Goal: Task Accomplishment & Management: Manage account settings

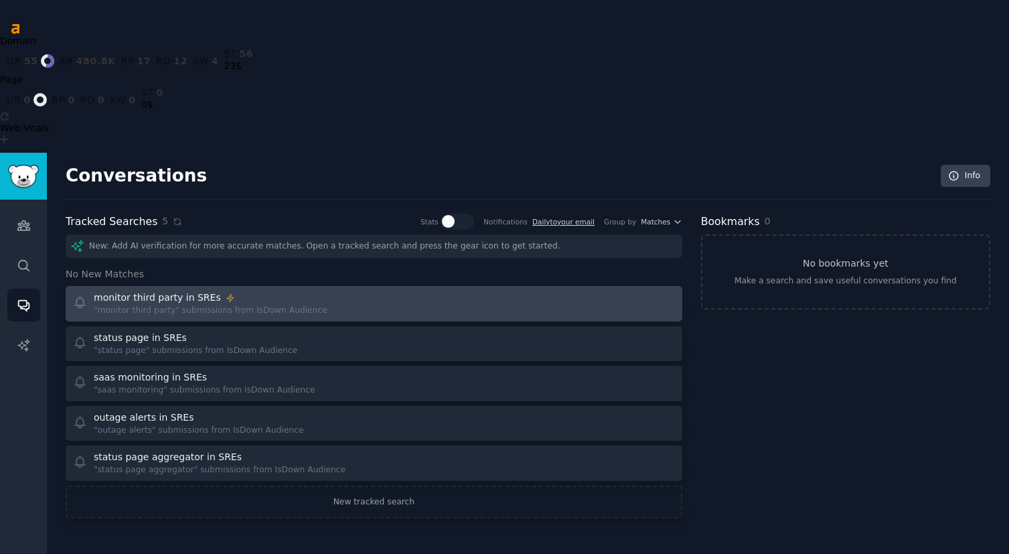
click at [179, 305] on div ""monitor third party" submissions from IsDown Audience" at bounding box center [211, 311] width 234 height 12
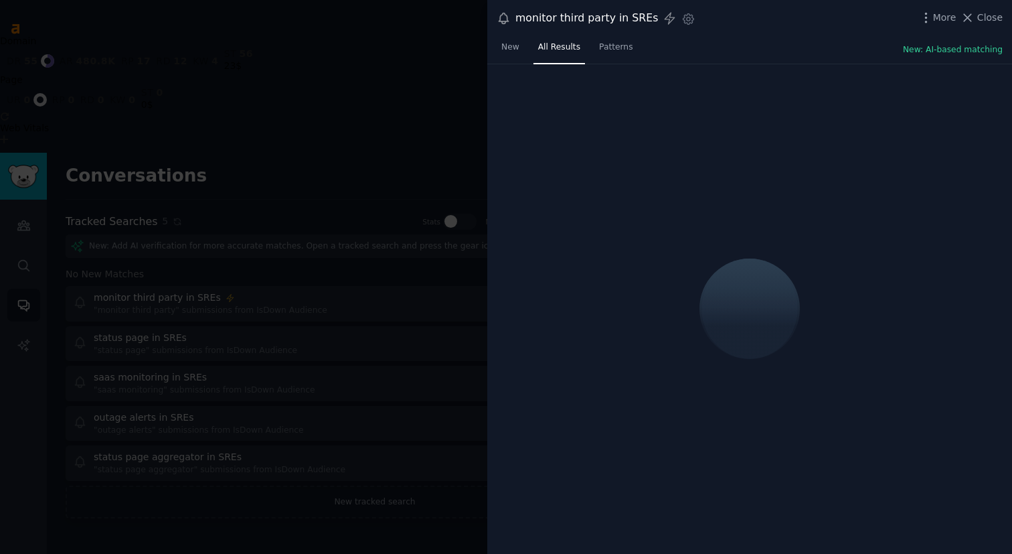
click at [182, 177] on div at bounding box center [506, 277] width 1012 height 554
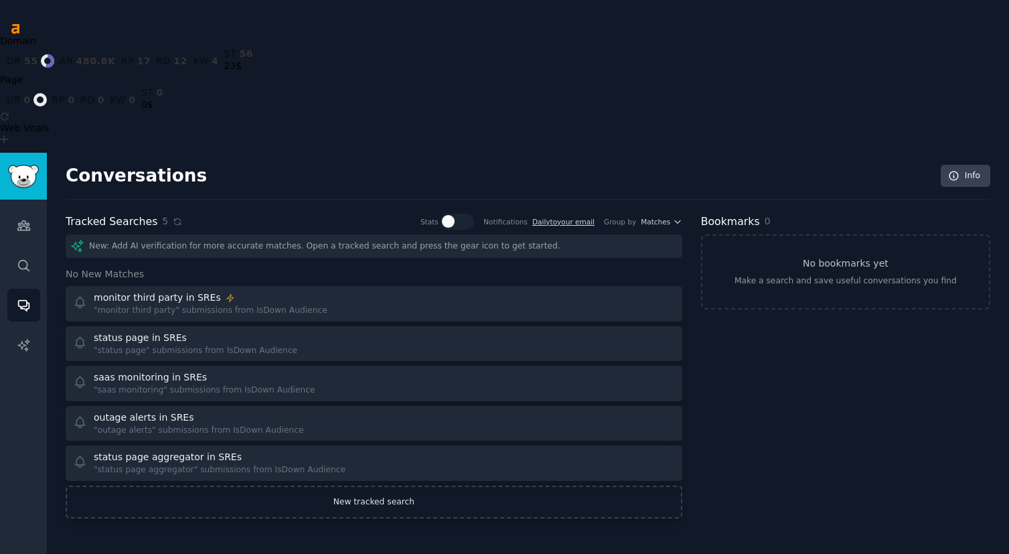
click at [236, 485] on link "New tracked search" at bounding box center [374, 501] width 616 height 33
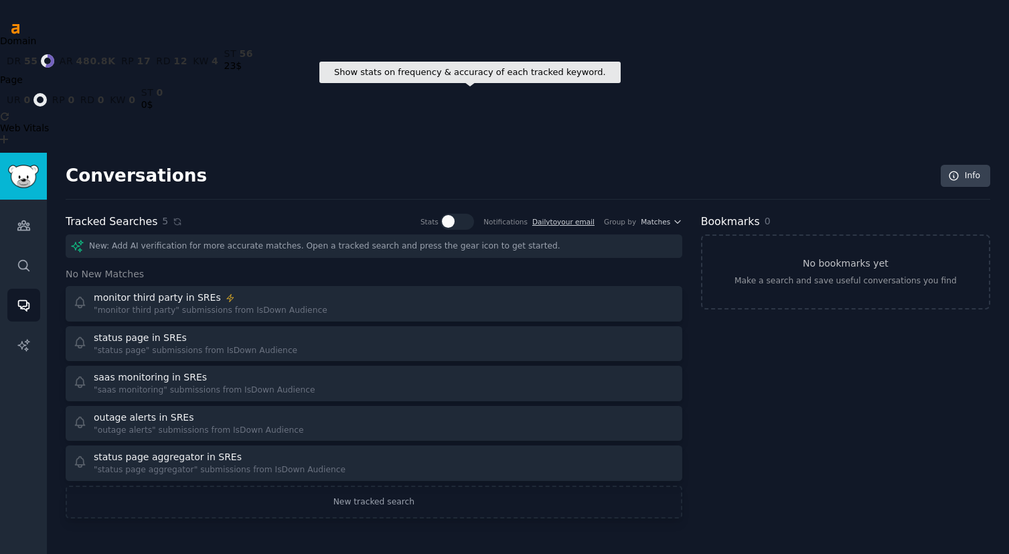
click at [461, 214] on div at bounding box center [456, 222] width 33 height 16
checkbox input "true"
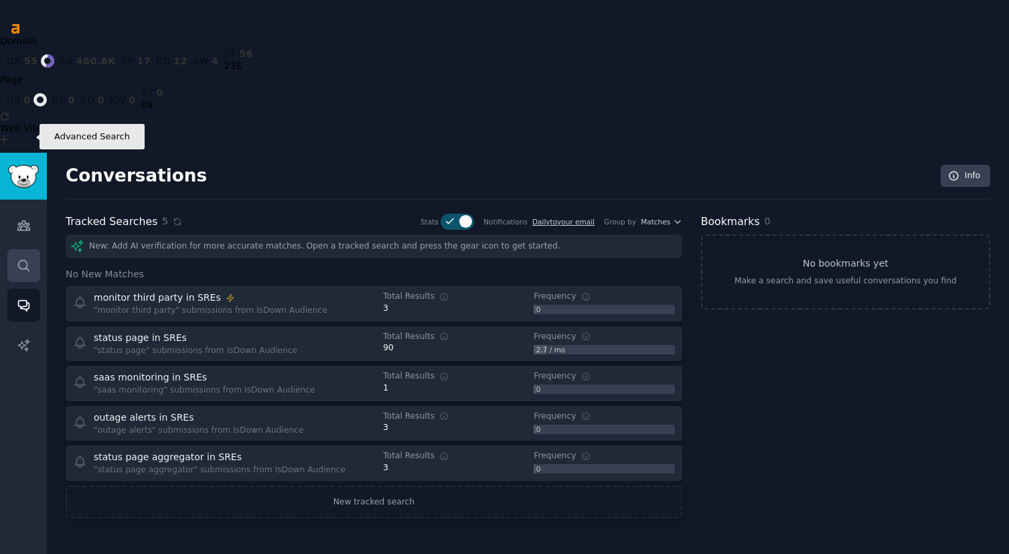
click at [20, 260] on icon "Sidebar" at bounding box center [23, 265] width 11 height 11
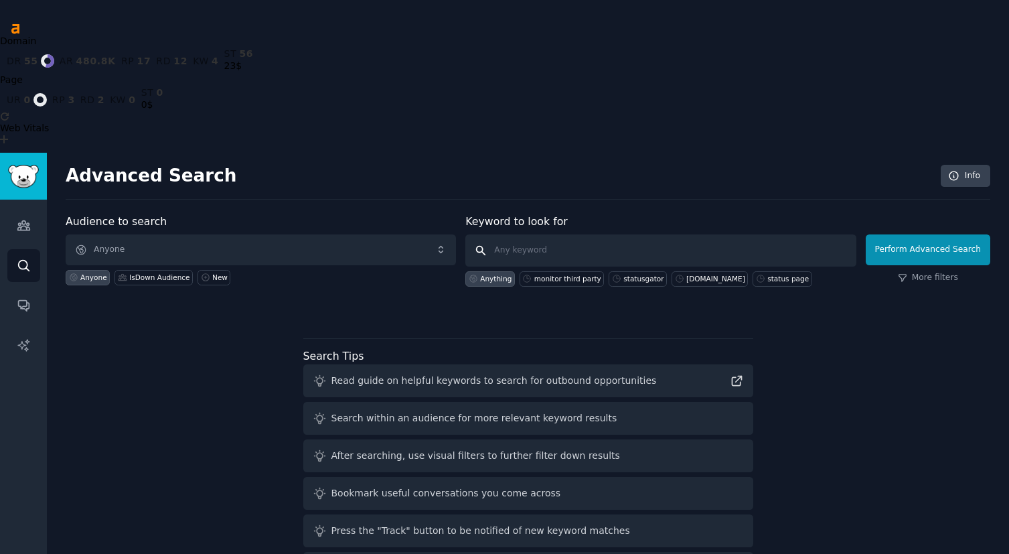
click at [549, 234] on input "text" at bounding box center [660, 250] width 390 height 32
paste input "downdetector"
type input "downdetector"
click button "Perform Advanced Search" at bounding box center [927, 249] width 124 height 31
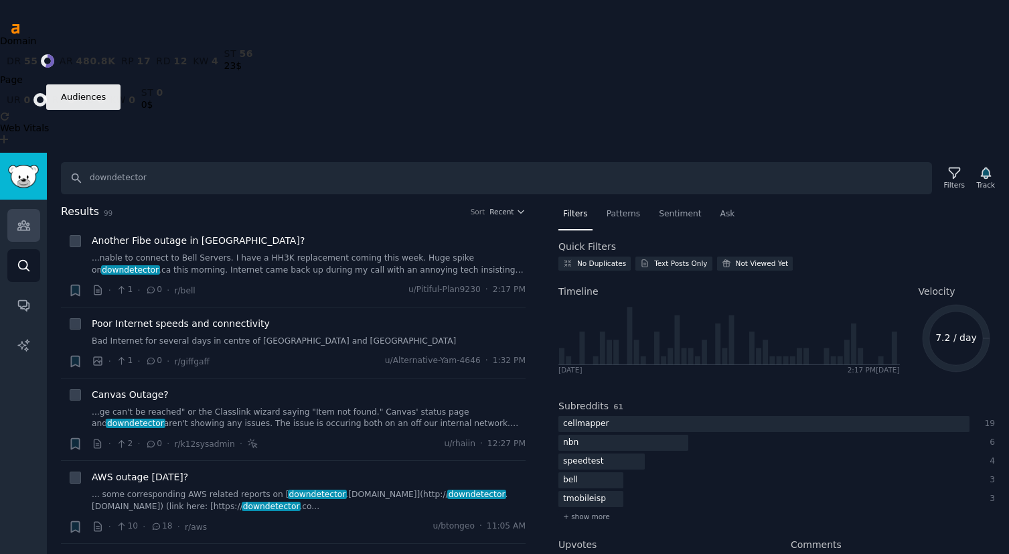
click at [19, 218] on icon "Sidebar" at bounding box center [24, 225] width 14 height 14
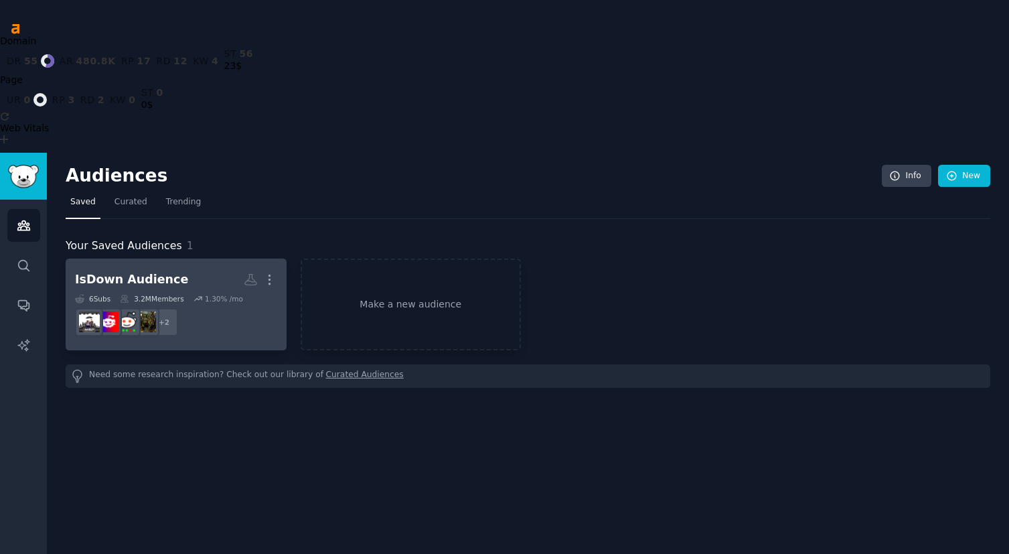
click at [168, 271] on div "IsDown Audience" at bounding box center [131, 279] width 113 height 17
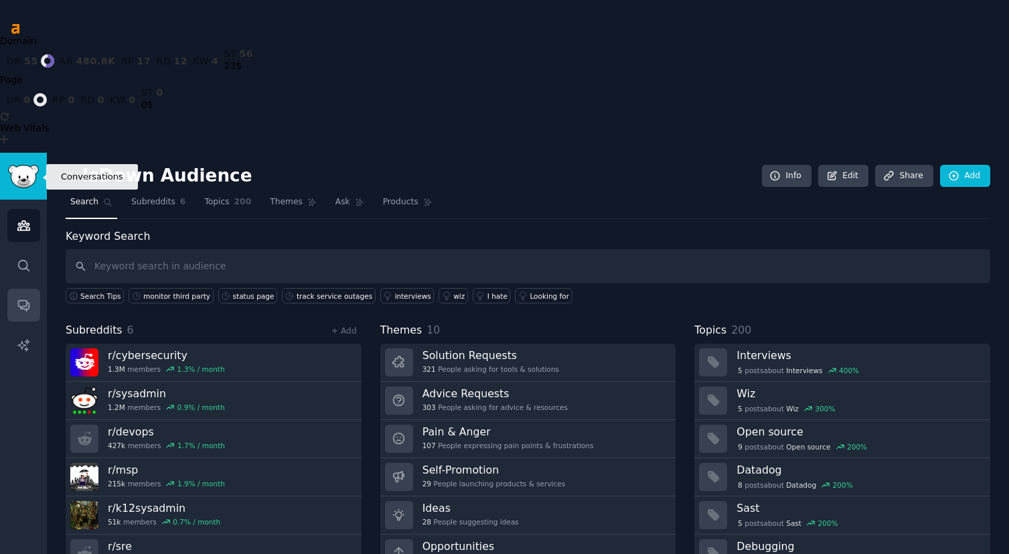
click at [21, 288] on link "Conversations" at bounding box center [23, 304] width 33 height 33
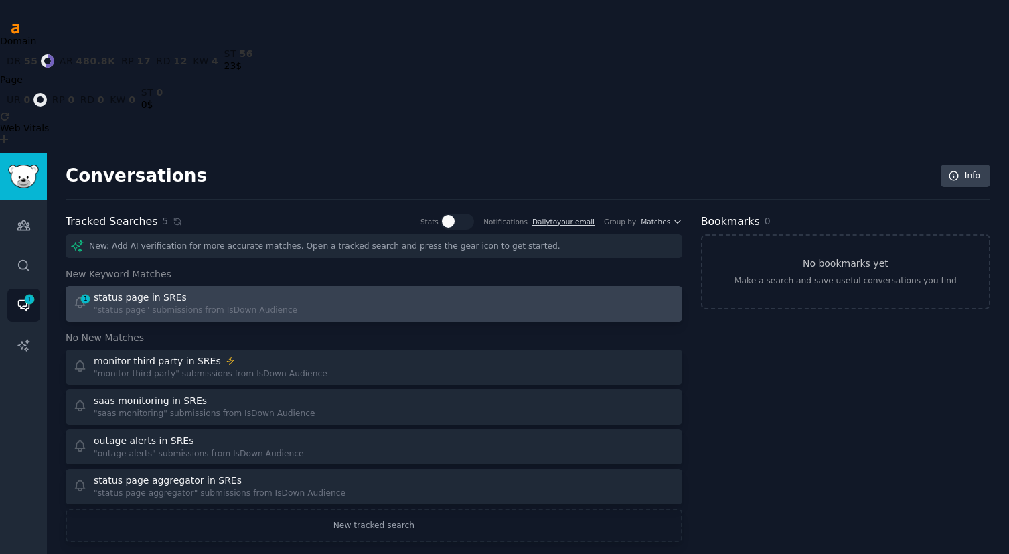
click at [131, 305] on div ""status page" submissions from IsDown Audience" at bounding box center [195, 311] width 203 height 12
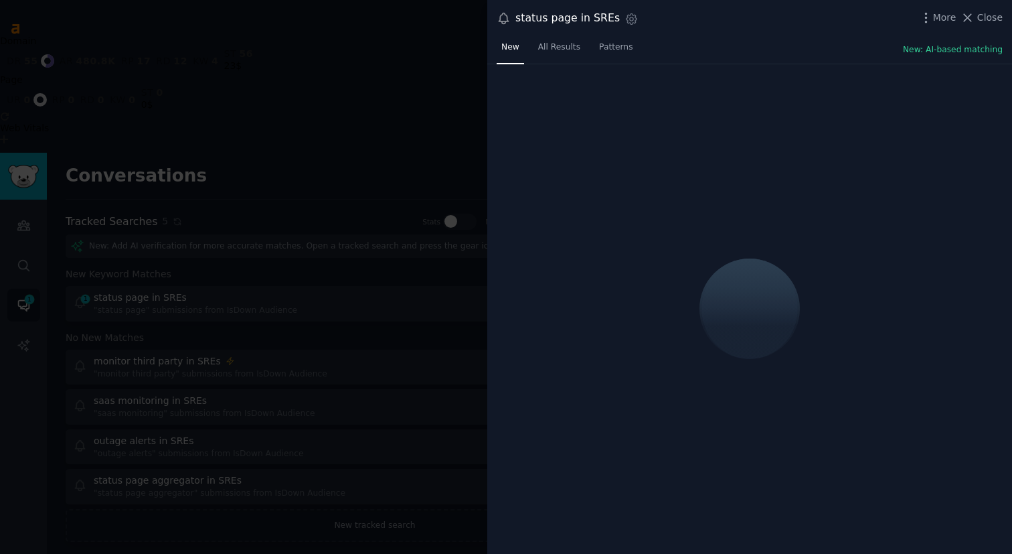
click at [236, 93] on div at bounding box center [506, 277] width 1012 height 554
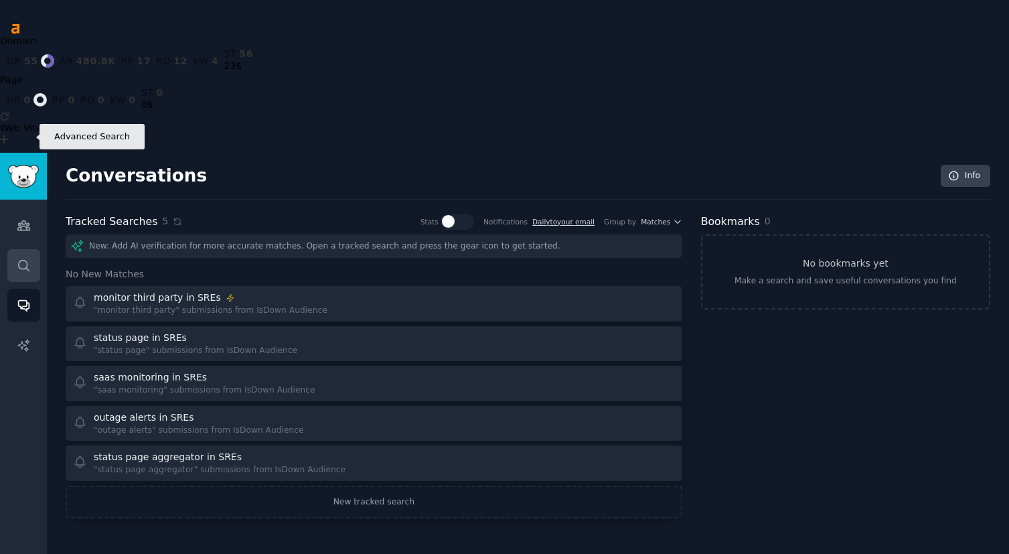
click at [29, 258] on icon "Sidebar" at bounding box center [24, 265] width 14 height 14
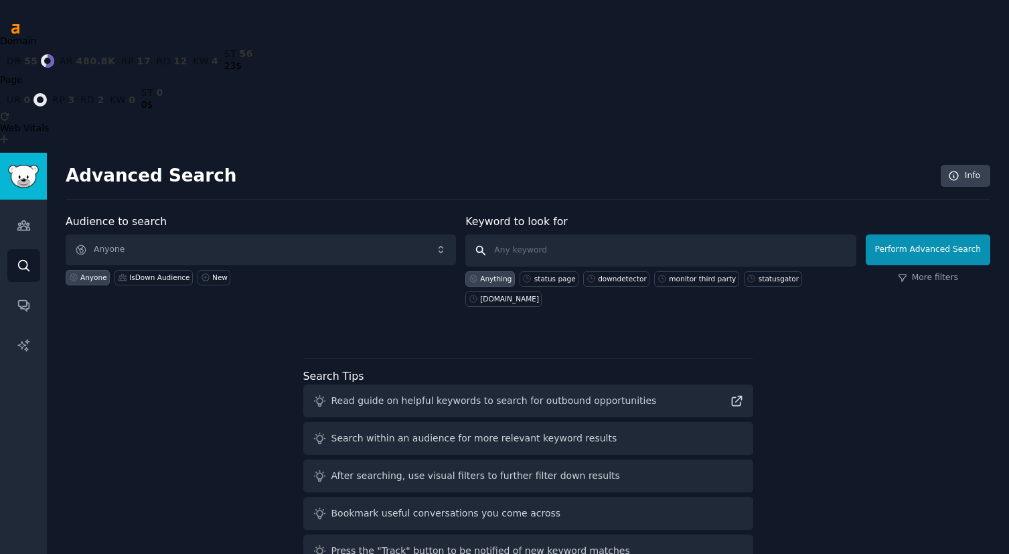
click at [542, 234] on input "text" at bounding box center [660, 250] width 390 height 32
paste input "downdetector"
type input "downdetector"
click at [610, 271] on div "downdetector" at bounding box center [616, 278] width 66 height 15
click at [916, 234] on button "Perform Advanced Search" at bounding box center [927, 249] width 124 height 31
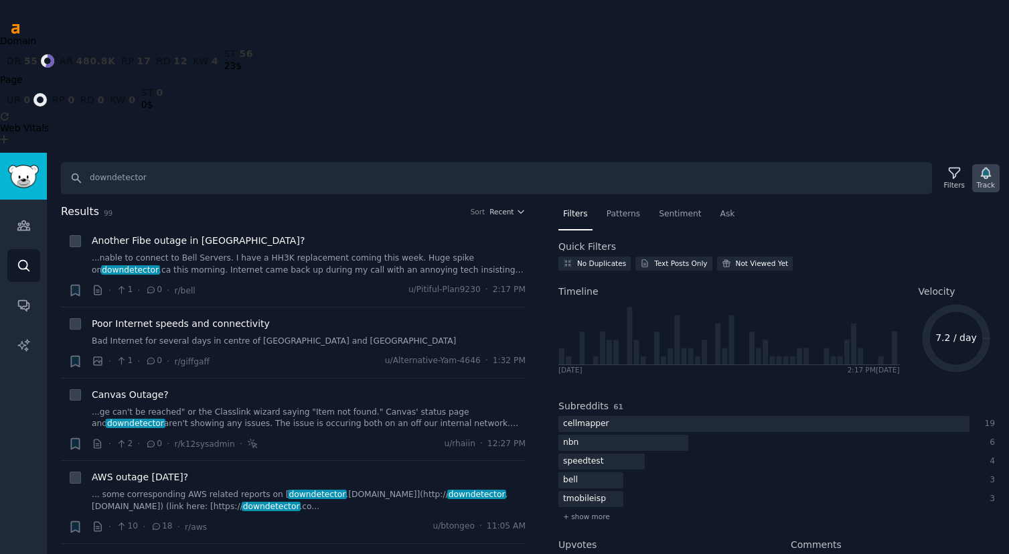
click at [984, 180] on div "Track" at bounding box center [986, 184] width 18 height 9
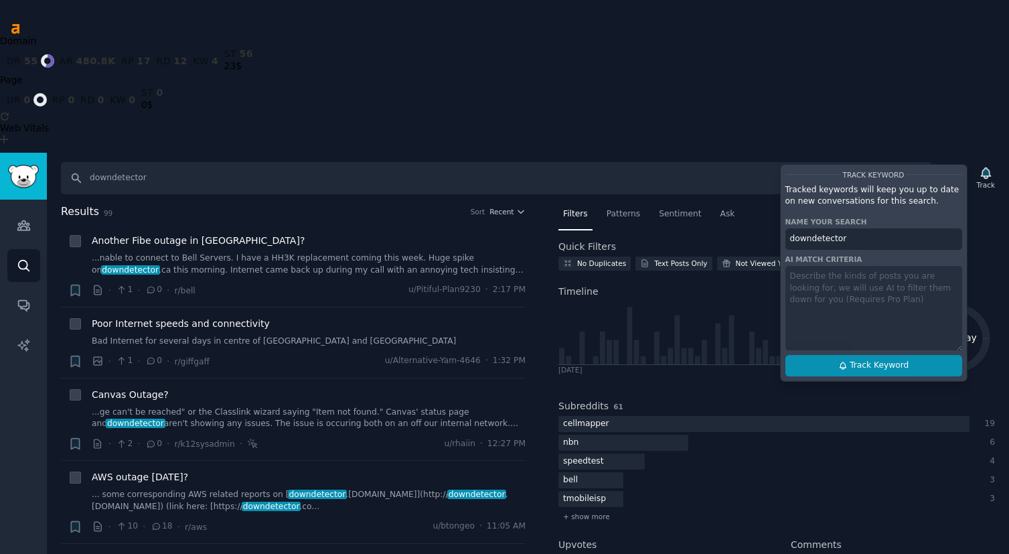
click at [859, 359] on span "Track Keyword" at bounding box center [878, 365] width 59 height 12
type input "downdetector"
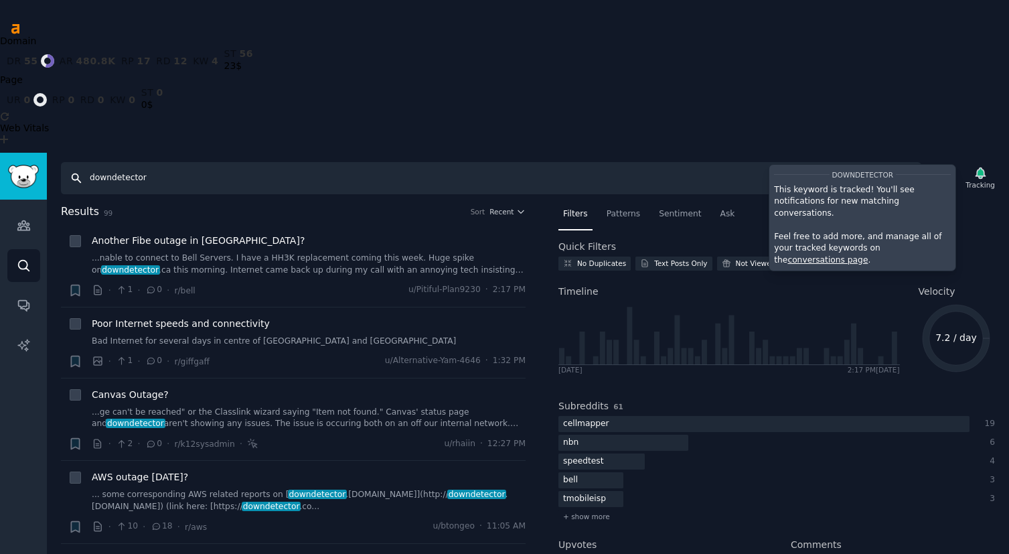
click at [343, 162] on input "downdetector" at bounding box center [491, 178] width 860 height 32
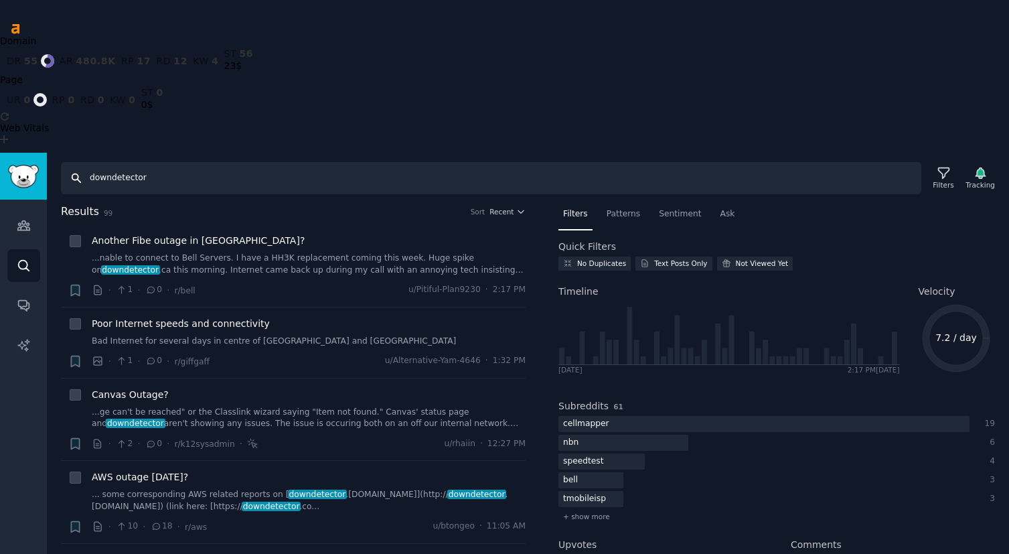
click at [343, 162] on input "downdetector" at bounding box center [491, 178] width 860 height 32
type input "statusgator"
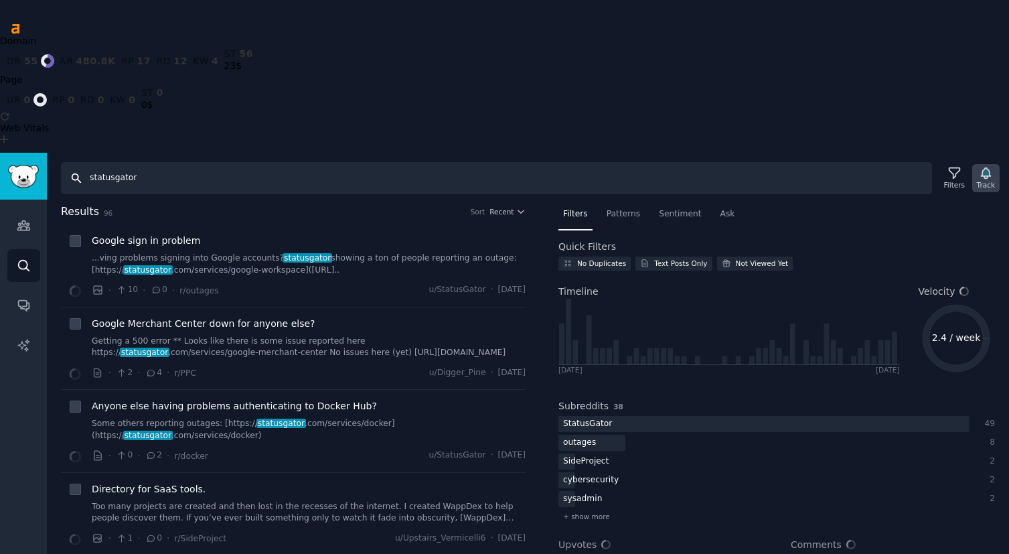
click at [987, 168] on icon "button" at bounding box center [985, 173] width 9 height 11
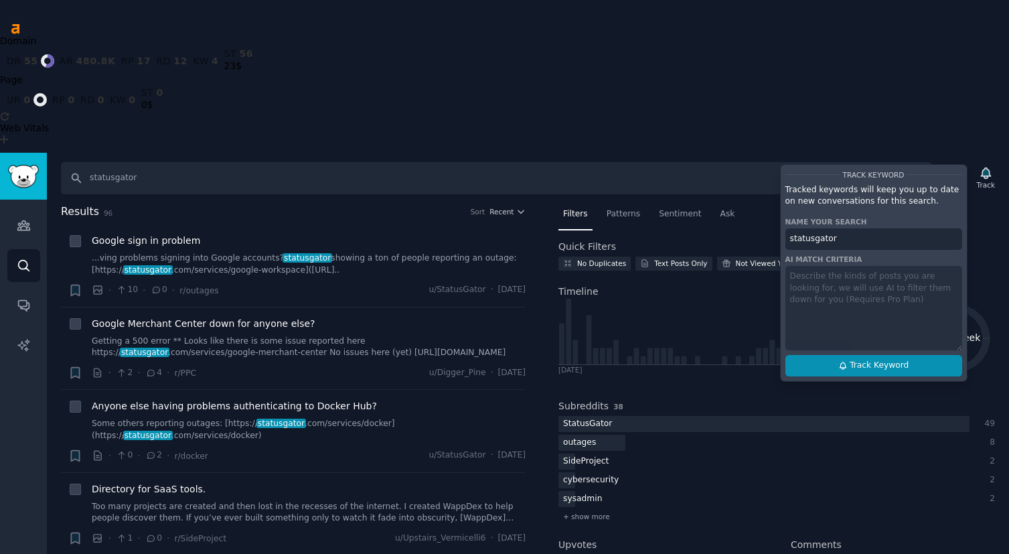
click at [855, 359] on span "Track Keyword" at bounding box center [878, 365] width 59 height 12
type input "statusgator"
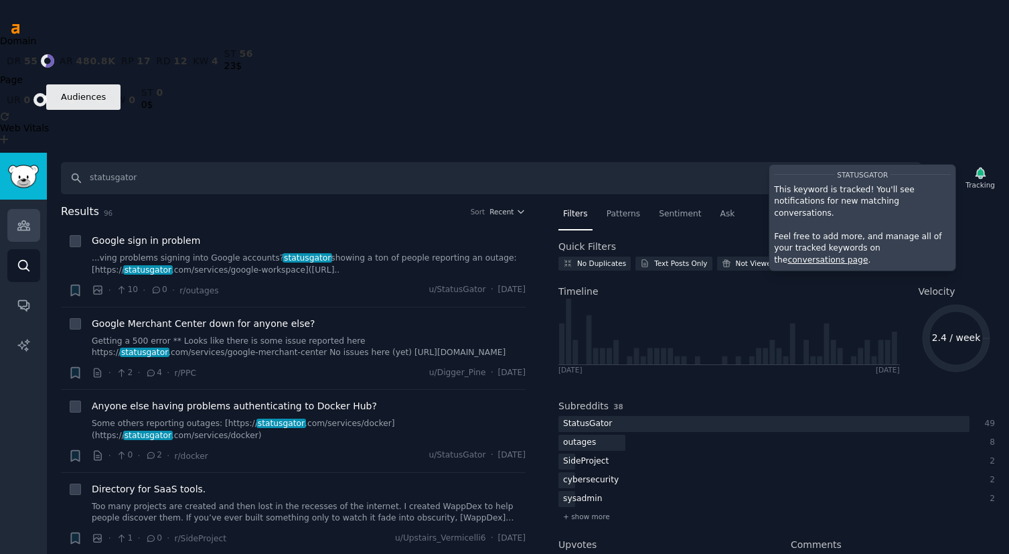
click at [25, 218] on icon "Sidebar" at bounding box center [24, 225] width 14 height 14
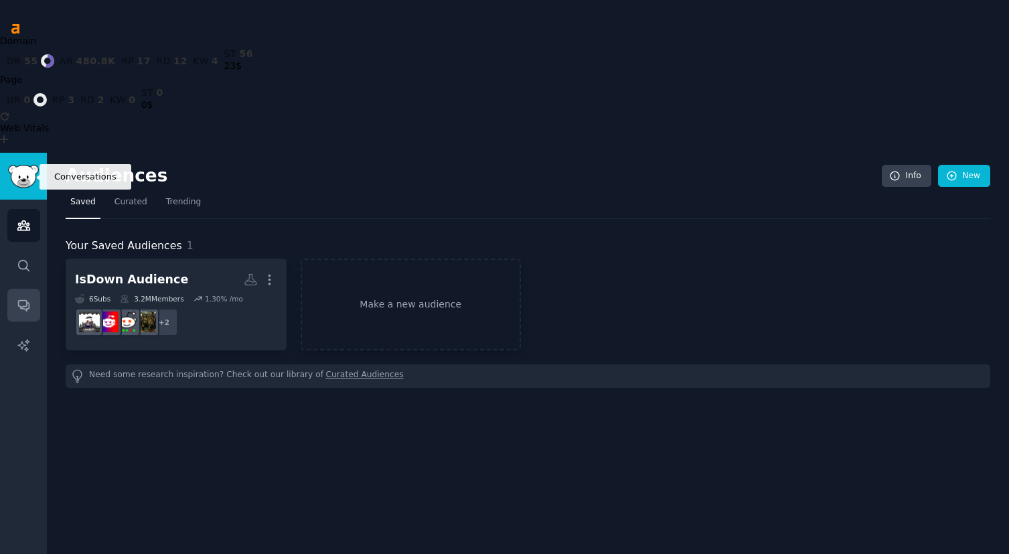
click at [21, 288] on link "Conversations" at bounding box center [23, 304] width 33 height 33
